Goal: Information Seeking & Learning: Compare options

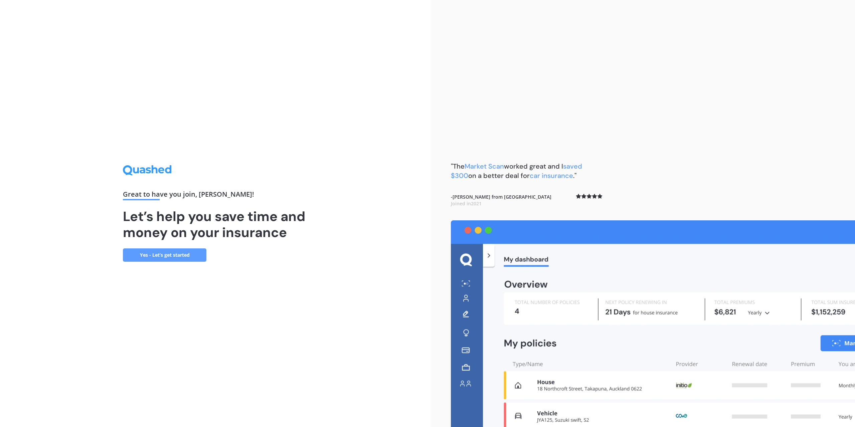
click at [188, 256] on link "Yes - Let’s get started" at bounding box center [165, 255] width 84 height 13
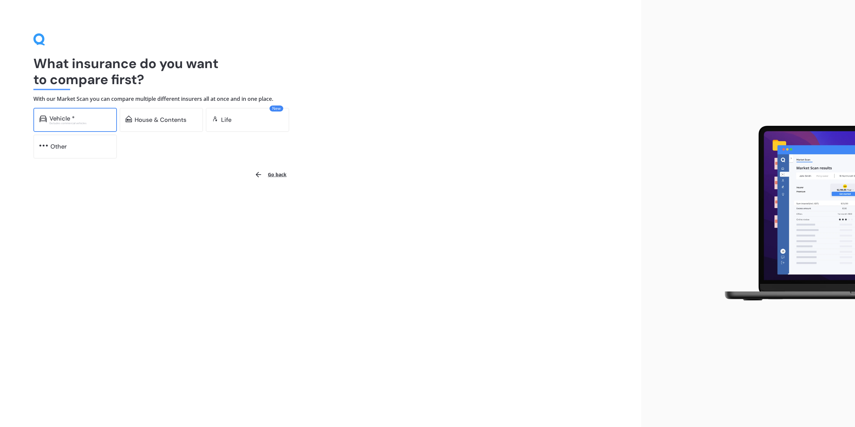
click at [72, 117] on div "Vehicle *" at bounding box center [61, 118] width 25 height 7
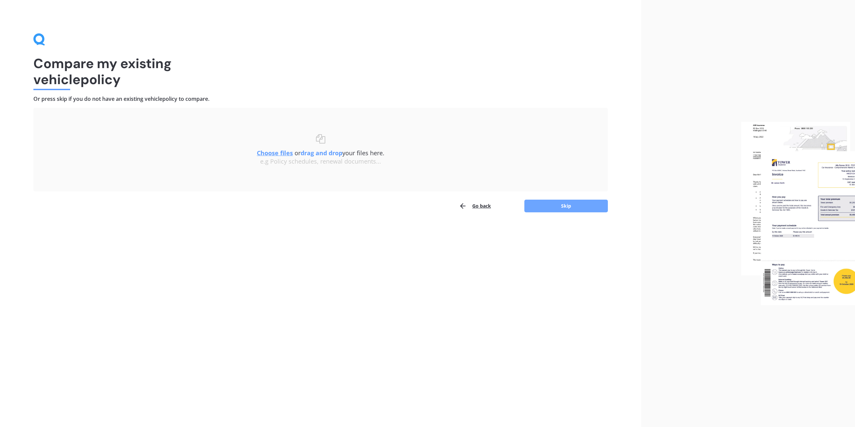
click at [575, 205] on button "Skip" at bounding box center [567, 206] width 84 height 13
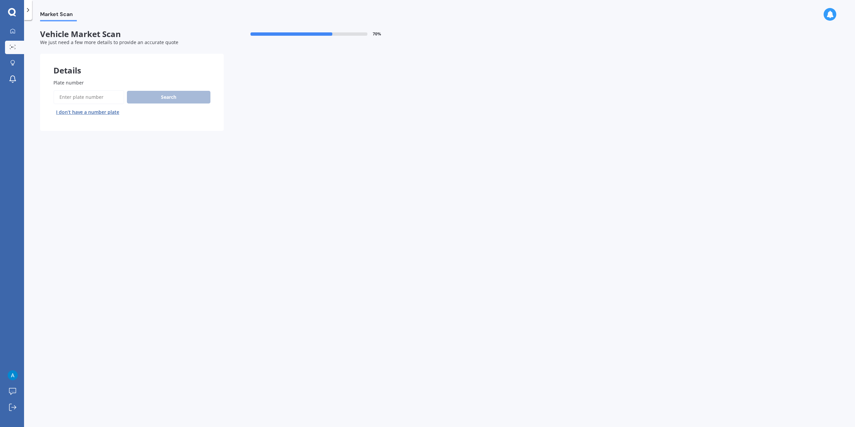
click at [92, 91] on input "Plate number" at bounding box center [88, 97] width 71 height 14
type input "faj213"
click at [155, 98] on button "Search" at bounding box center [169, 97] width 84 height 13
select select "MAZDA"
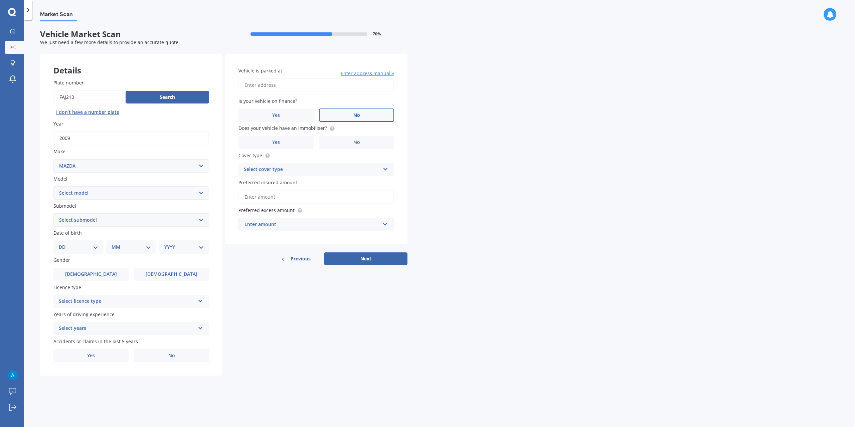
click at [361, 115] on label "No" at bounding box center [356, 115] width 75 height 13
click at [0, 0] on input "No" at bounding box center [0, 0] width 0 height 0
click at [367, 141] on label "No" at bounding box center [356, 142] width 75 height 13
click at [0, 0] on input "No" at bounding box center [0, 0] width 0 height 0
click at [371, 165] on div "Select cover type Comprehensive Third Party, Fire & Theft Third Party" at bounding box center [317, 169] width 156 height 13
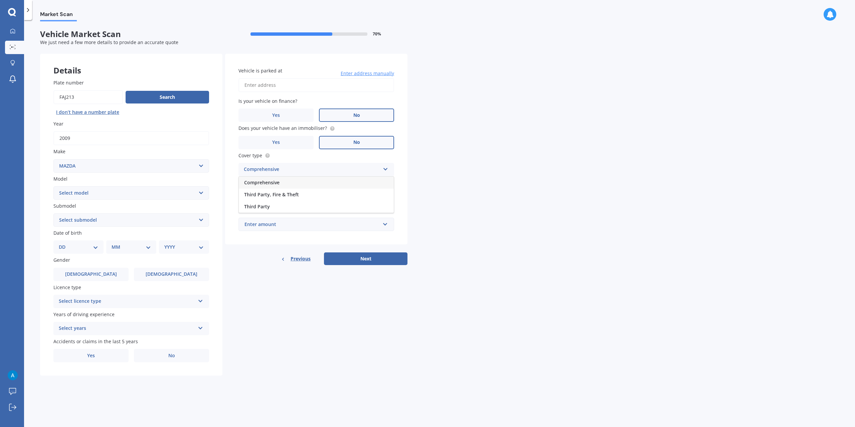
click at [295, 182] on div "Comprehensive" at bounding box center [316, 183] width 155 height 12
click at [308, 196] on input "Preferred insured amount" at bounding box center [317, 197] width 156 height 14
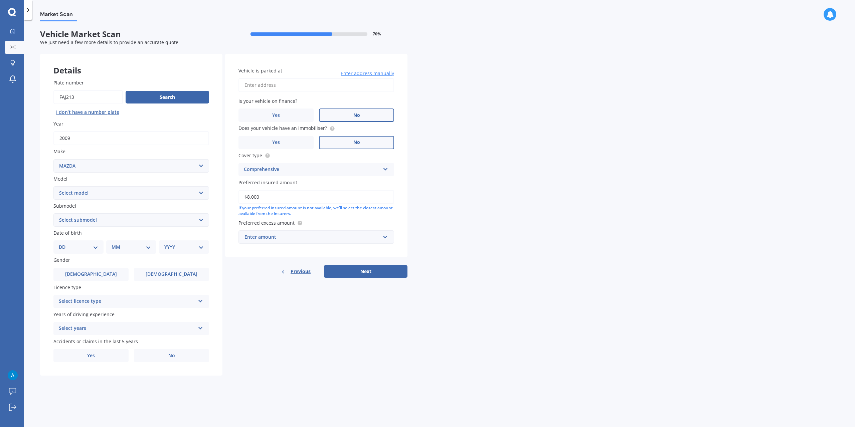
type input "$8,000"
click at [430, 201] on div "Market Scan Vehicle Market Scan 70 % We just need a few more details to provide…" at bounding box center [439, 224] width 831 height 407
click at [332, 240] on div "Enter amount" at bounding box center [313, 237] width 136 height 7
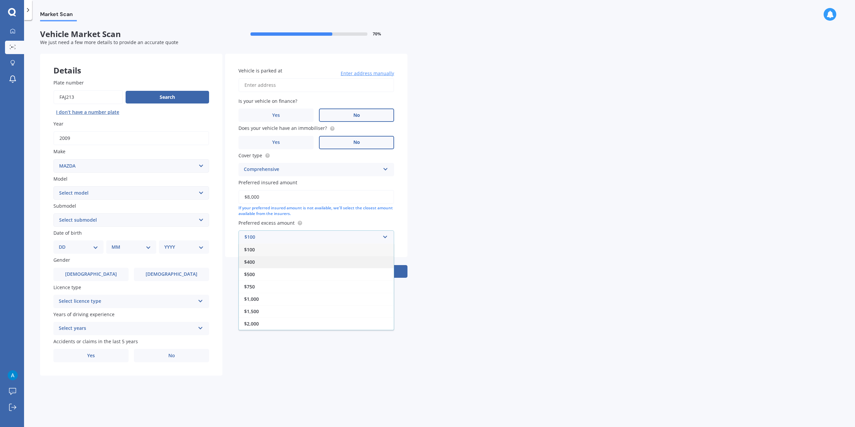
click at [257, 262] on div "$400" at bounding box center [316, 262] width 155 height 12
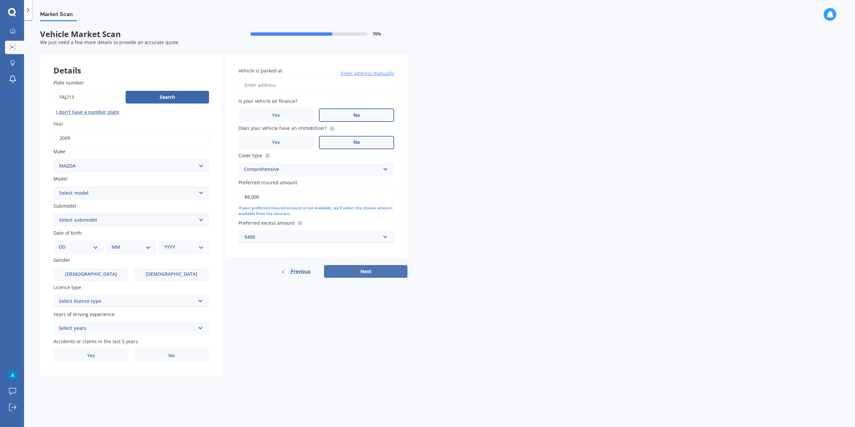
drag, startPoint x: 382, startPoint y: 277, endPoint x: 386, endPoint y: 276, distance: 4.1
click at [382, 276] on button "Next" at bounding box center [366, 271] width 84 height 13
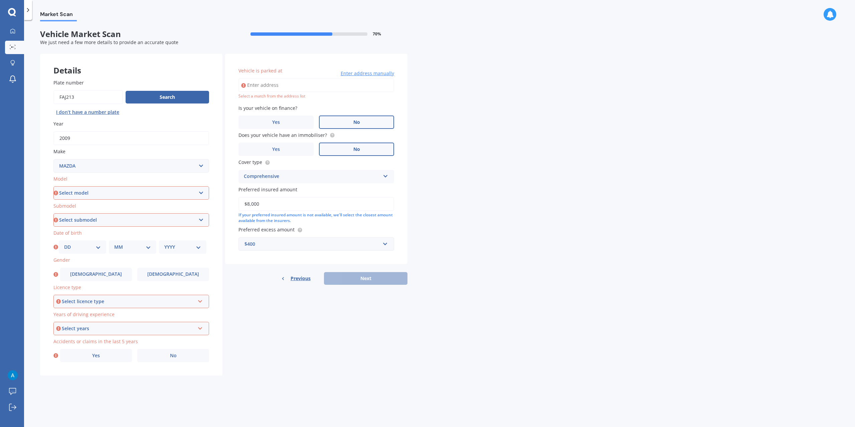
click at [273, 84] on input "Vehicle is parked at" at bounding box center [317, 85] width 156 height 14
drag, startPoint x: 284, startPoint y: 85, endPoint x: 878, endPoint y: 77, distance: 594.1
click at [855, 77] on html "My Dashboard Market Scan Explore insurance Notifications Andrew Calder Submit f…" at bounding box center [427, 213] width 855 height 427
click at [475, 107] on div "Market Scan Vehicle Market Scan 70 % We just need a few more details to provide…" at bounding box center [439, 224] width 831 height 407
click at [309, 88] on input "104 Briggs Road" at bounding box center [317, 85] width 156 height 14
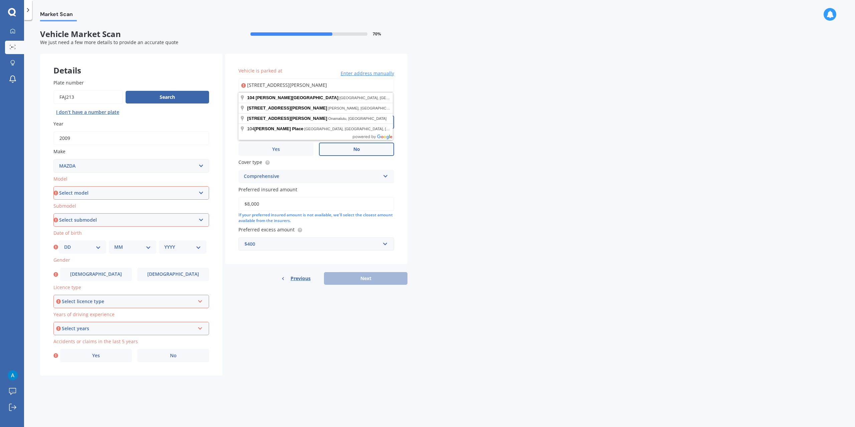
click at [417, 92] on div "Market Scan Vehicle Market Scan 70 % We just need a few more details to provide…" at bounding box center [439, 224] width 831 height 407
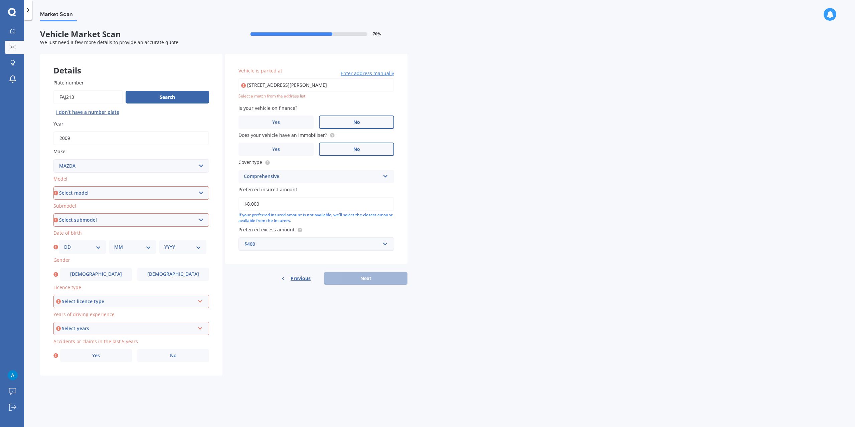
click at [318, 81] on input "104 Briggs Road" at bounding box center [317, 85] width 156 height 14
type input "[STREET_ADDRESS][PERSON_NAME][PERSON_NAME]"
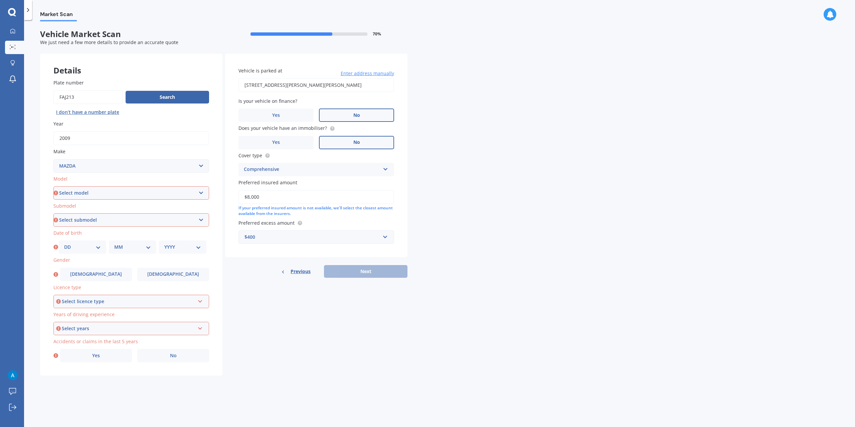
click at [276, 237] on div "$400" at bounding box center [313, 237] width 136 height 7
click at [106, 191] on select "Select model 121 2 3 323 323 / Familia 6 626 929 Atenza Autozam Axela AZ3 B2000…" at bounding box center [131, 192] width 156 height 13
select select "3"
click at [53, 186] on select "Select model 121 2 3 323 323 / Familia 6 626 929 Atenza Autozam Axela AZ3 B2000…" at bounding box center [131, 192] width 156 height 13
click at [70, 220] on select "Select submodel (all other) 2.0 GLX 2.0GSX Hatch MPS 2.3 6MT MPS Turbo SP22 LTD…" at bounding box center [131, 220] width 156 height 13
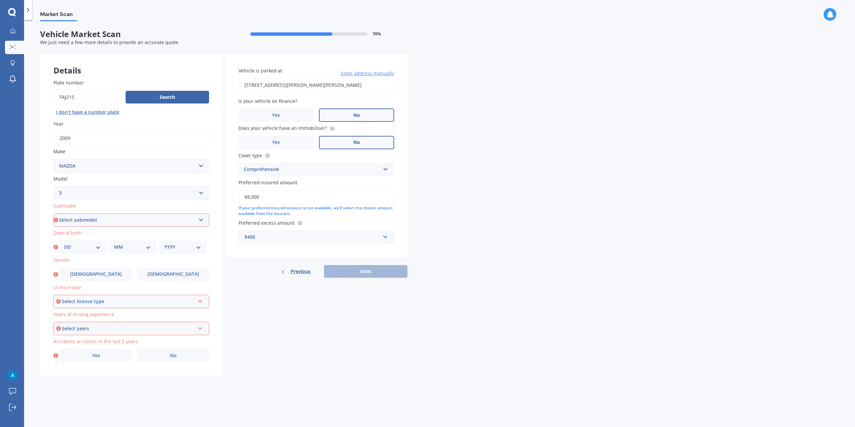
select select "SP25"
click at [53, 214] on select "Select submodel (all other) 2.0 GLX 2.0GSX Hatch MPS 2.3 6MT MPS Turbo SP22 LTD…" at bounding box center [131, 220] width 156 height 13
click at [83, 244] on select "DD 01 02 03 04 05 06 07 08 09 10 11 12 13 14 15 16 17 18 19 20 21 22 23 24 25 2…" at bounding box center [82, 247] width 37 height 7
select select "19"
click at [64, 244] on select "DD 01 02 03 04 05 06 07 08 09 10 11 12 13 14 15 16 17 18 19 20 21 22 23 24 25 2…" at bounding box center [82, 247] width 37 height 7
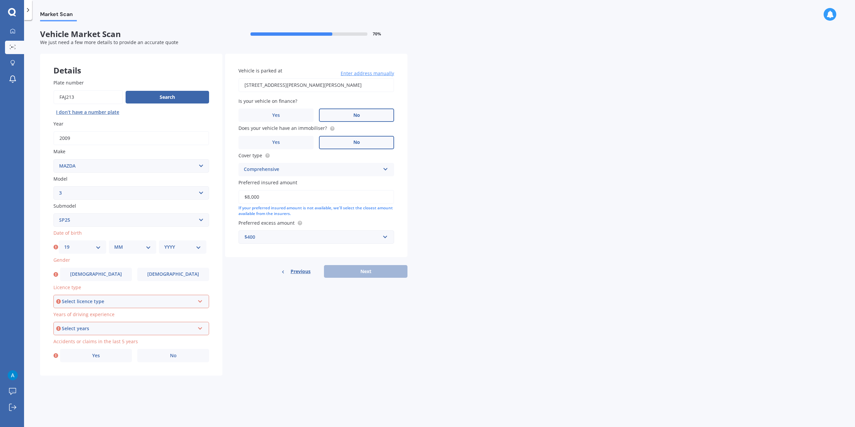
click at [122, 247] on select "MM 01 02 03 04 05 06 07 08 09 10 11 12" at bounding box center [132, 247] width 37 height 7
select select "04"
click at [114, 244] on select "MM 01 02 03 04 05 06 07 08 09 10 11 12" at bounding box center [132, 247] width 37 height 7
click at [180, 246] on select "YYYY 2025 2024 2023 2022 2021 2020 2019 2018 2017 2016 2015 2014 2013 2012 2011…" at bounding box center [182, 247] width 37 height 7
select select "1978"
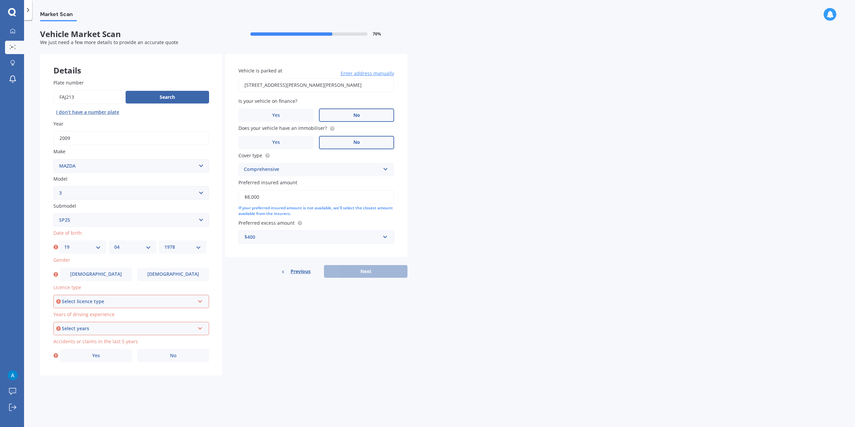
click at [164, 244] on select "YYYY 2025 2024 2023 2022 2021 2020 2019 2018 2017 2016 2015 2014 2013 2012 2011…" at bounding box center [182, 247] width 37 height 7
click at [84, 273] on label "[DEMOGRAPHIC_DATA]" at bounding box center [96, 274] width 72 height 13
click at [0, 0] on input "[DEMOGRAPHIC_DATA]" at bounding box center [0, 0] width 0 height 0
click at [93, 300] on div "Select licence type" at bounding box center [128, 301] width 133 height 7
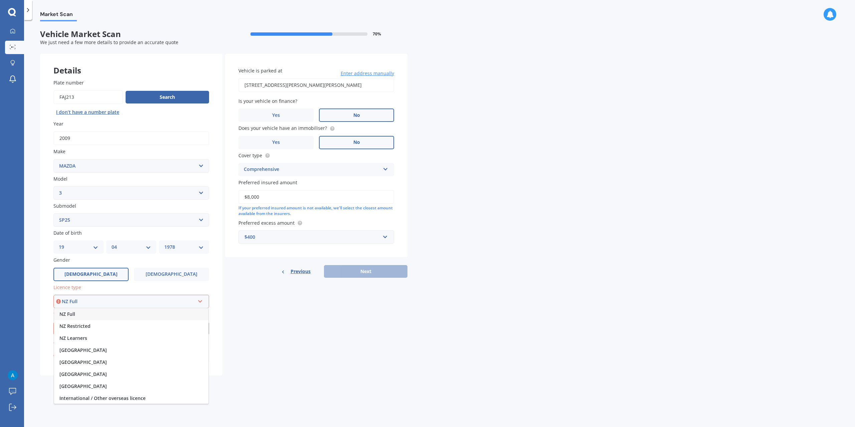
click at [86, 315] on div "NZ Full" at bounding box center [131, 314] width 154 height 12
click at [91, 331] on div "Select years" at bounding box center [128, 328] width 133 height 7
click at [96, 343] on div "5 or more years" at bounding box center [131, 341] width 154 height 12
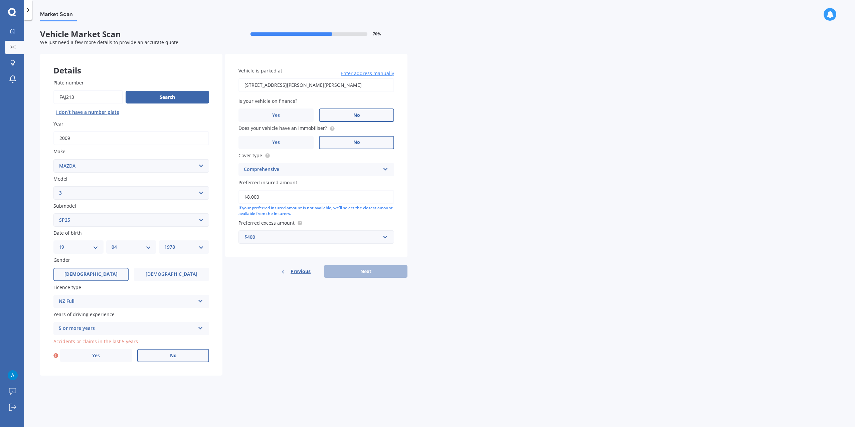
click at [167, 356] on label "No" at bounding box center [173, 355] width 72 height 13
click at [0, 0] on input "No" at bounding box center [0, 0] width 0 height 0
click at [365, 274] on button "Next" at bounding box center [366, 271] width 84 height 13
select select "19"
select select "04"
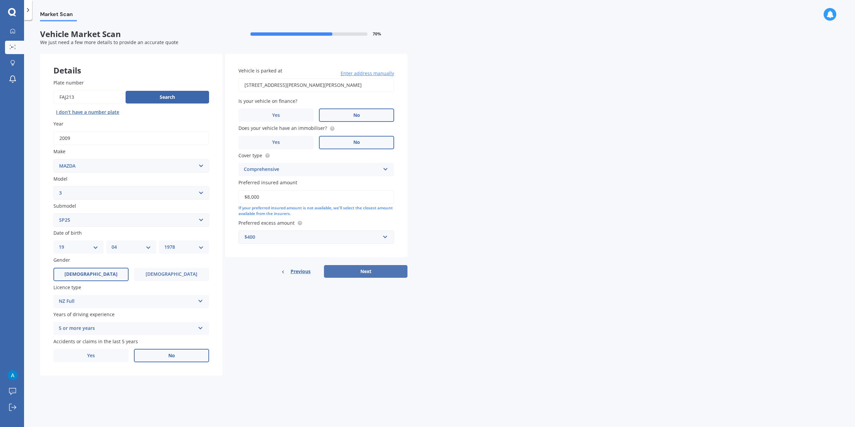
select select "1978"
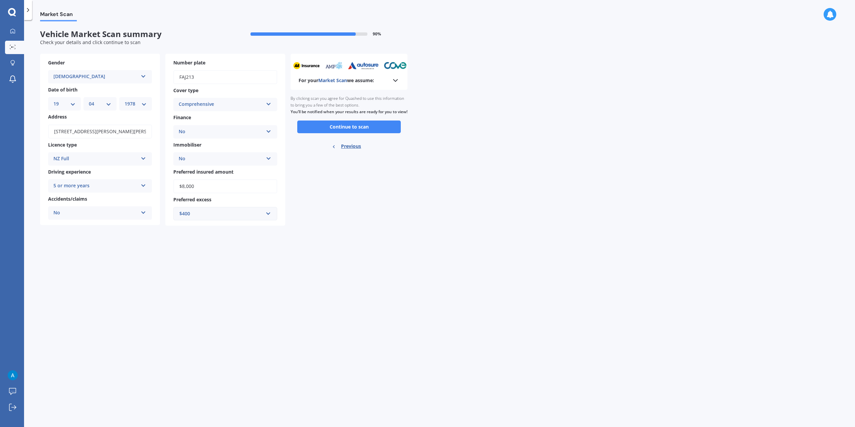
click at [367, 133] on button "Continue to scan" at bounding box center [349, 127] width 104 height 13
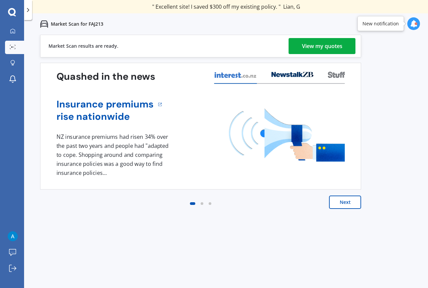
click at [325, 44] on div "View my quotes" at bounding box center [322, 46] width 40 height 16
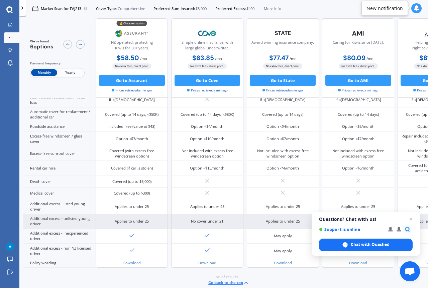
scroll to position [220, 0]
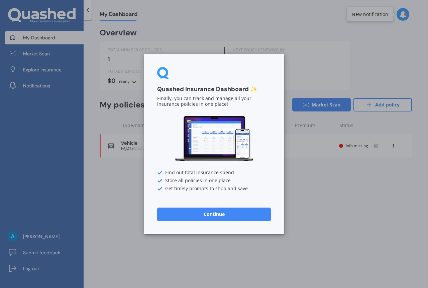
click at [229, 215] on button "Continue" at bounding box center [214, 214] width 114 height 13
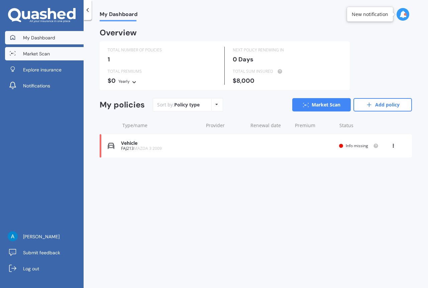
click at [55, 52] on link "Market Scan" at bounding box center [44, 53] width 79 height 13
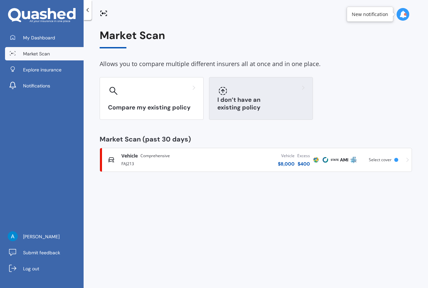
click at [274, 100] on div "I don’t have an existing policy" at bounding box center [261, 98] width 104 height 43
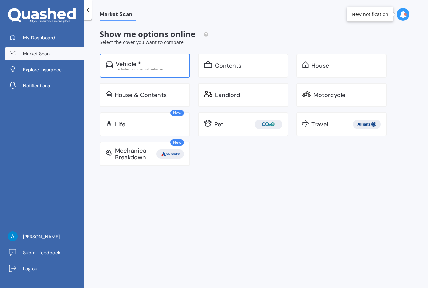
click at [149, 66] on div "Vehicle *" at bounding box center [150, 64] width 68 height 7
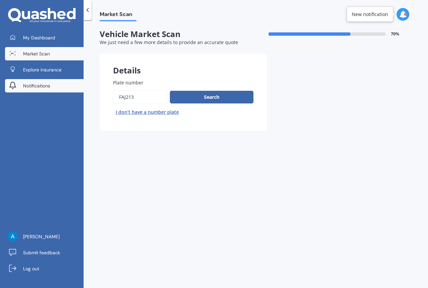
drag, startPoint x: 142, startPoint y: 98, endPoint x: 52, endPoint y: 92, distance: 90.4
click at [56, 93] on div "My Dashboard Market Scan Explore insurance Notifications [PERSON_NAME] Submit f…" at bounding box center [214, 144] width 428 height 288
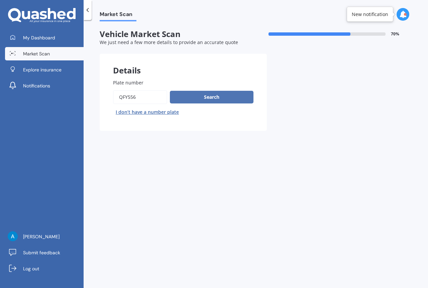
type input "qfy556"
click at [208, 95] on button "Search" at bounding box center [212, 97] width 84 height 13
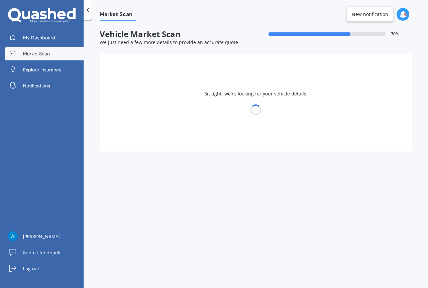
select select "KIA"
select select "EV6"
select select "19"
select select "04"
select select "1978"
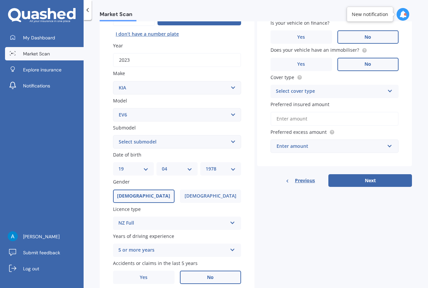
scroll to position [38, 0]
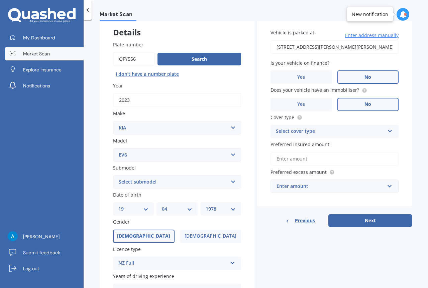
click at [305, 132] on div "Select cover type" at bounding box center [330, 132] width 109 height 8
click at [297, 143] on span "Comprehensive" at bounding box center [293, 144] width 35 height 6
click at [289, 161] on input "Preferred insured amount" at bounding box center [334, 159] width 128 height 14
type input "$8"
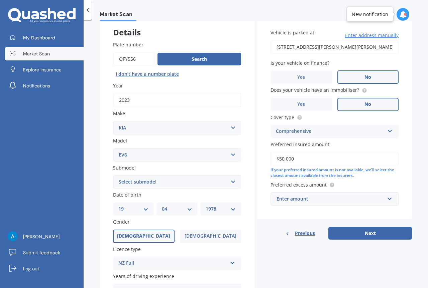
type input "$50,000"
click at [295, 200] on div "Enter amount" at bounding box center [330, 198] width 108 height 7
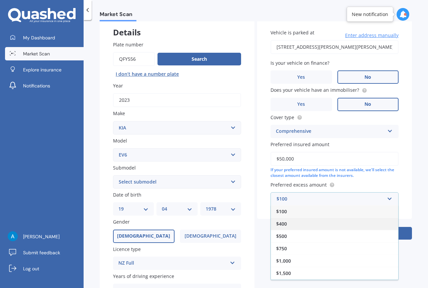
click at [289, 222] on div "$400" at bounding box center [334, 224] width 127 height 12
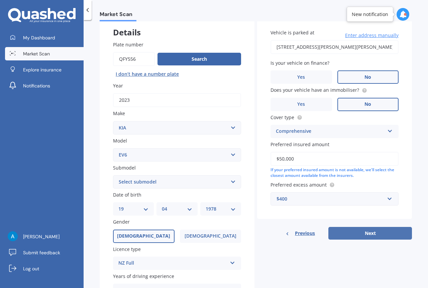
click at [366, 232] on button "Next" at bounding box center [370, 233] width 84 height 13
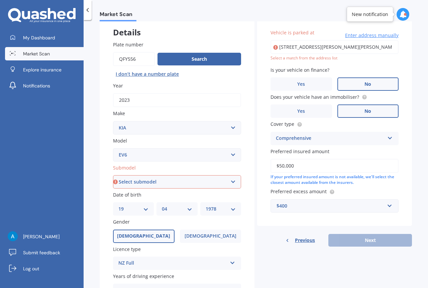
click at [142, 183] on select "Select submodel AIR AWD LR 77KWH/EV AIR RWD SR 58KWH/EV" at bounding box center [177, 181] width 128 height 13
select select "AIR AWD LR 77KWH/EV"
click at [113, 175] on select "Select submodel AIR AWD LR 77KWH/EV AIR RWD SR 58KWH/EV" at bounding box center [177, 181] width 128 height 13
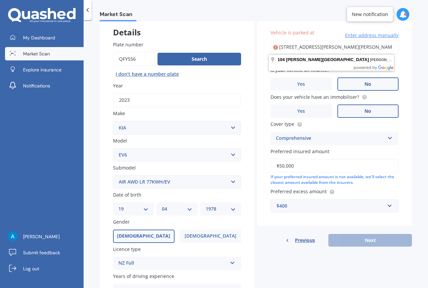
click at [397, 205] on div "Vehicle is parked at [STREET_ADDRESS][PERSON_NAME][PERSON_NAME] Enter address m…" at bounding box center [334, 121] width 155 height 211
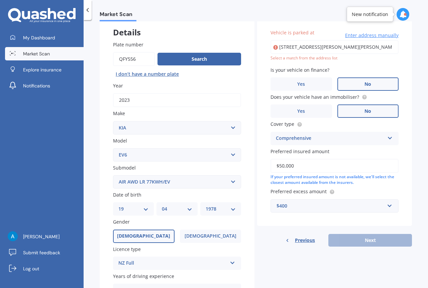
click at [382, 242] on div "Previous Next" at bounding box center [334, 240] width 155 height 13
click at [380, 39] on div "Vehicle is parked at [STREET_ADDRESS][PERSON_NAME][PERSON_NAME] Enter address m…" at bounding box center [334, 45] width 128 height 32
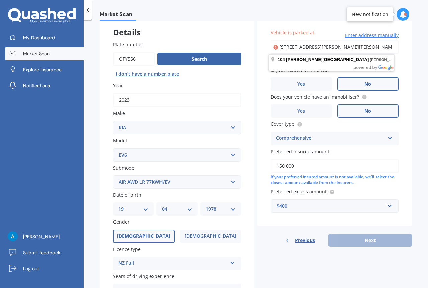
click at [373, 46] on input "[STREET_ADDRESS][PERSON_NAME][PERSON_NAME]" at bounding box center [334, 47] width 128 height 14
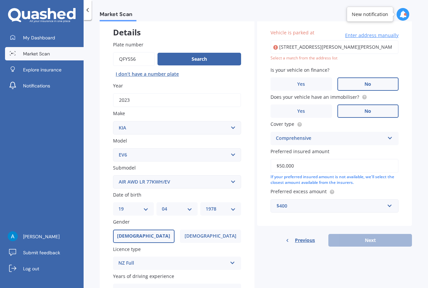
type input "[STREET_ADDRESS][PERSON_NAME][PERSON_NAME]"
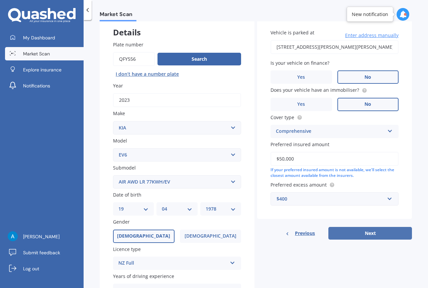
click at [378, 235] on button "Next" at bounding box center [370, 233] width 84 height 13
select select "19"
select select "04"
select select "1978"
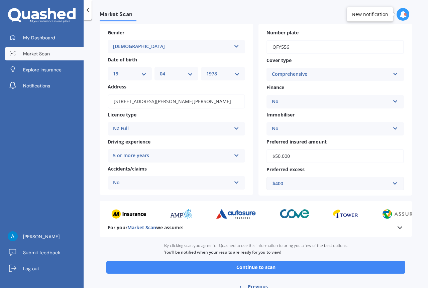
scroll to position [56, 0]
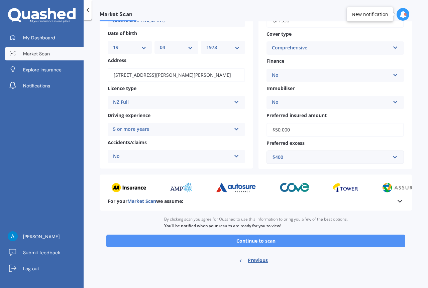
click at [248, 241] on button "Continue to scan" at bounding box center [255, 241] width 299 height 13
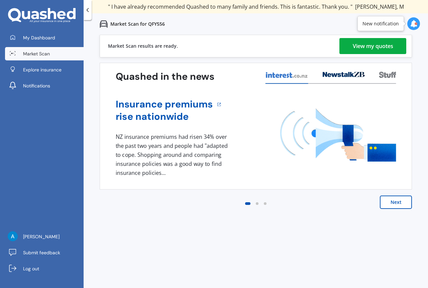
click at [351, 49] on link "View my quotes" at bounding box center [372, 46] width 67 height 16
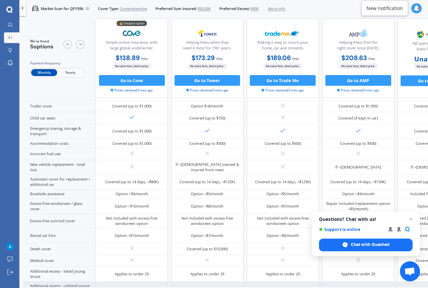
scroll to position [220, 0]
